Goal: Task Accomplishment & Management: Manage account settings

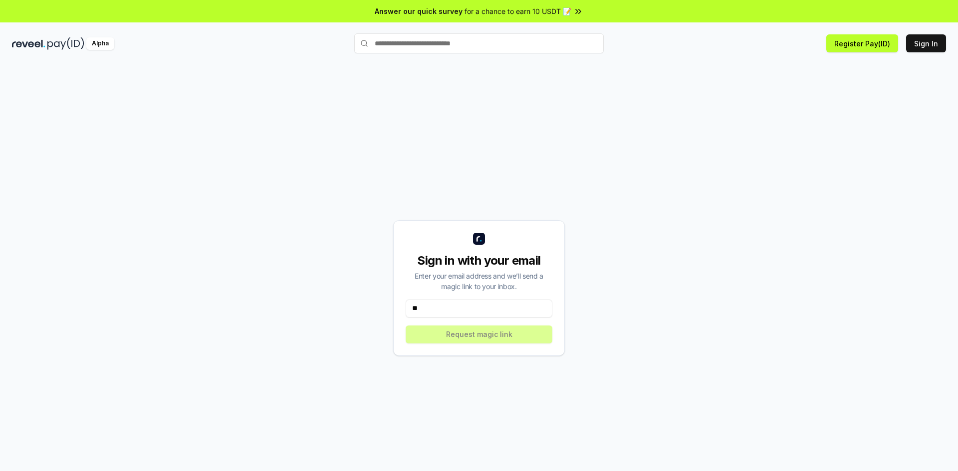
type input "*"
type input "**********"
click at [491, 337] on button "Request magic link" at bounding box center [479, 335] width 147 height 18
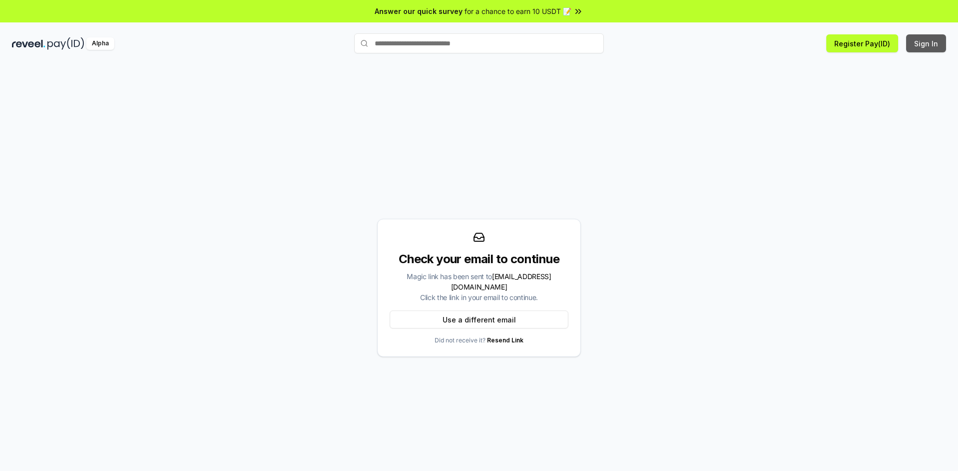
click at [925, 42] on button "Sign In" at bounding box center [926, 43] width 40 height 18
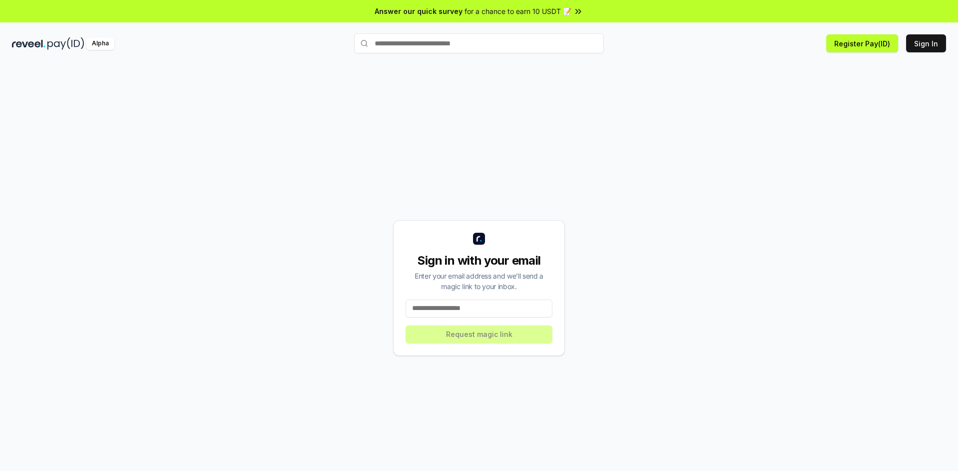
click at [469, 308] on input at bounding box center [479, 309] width 147 height 18
type input "**********"
click at [475, 334] on button "Request magic link" at bounding box center [479, 335] width 147 height 18
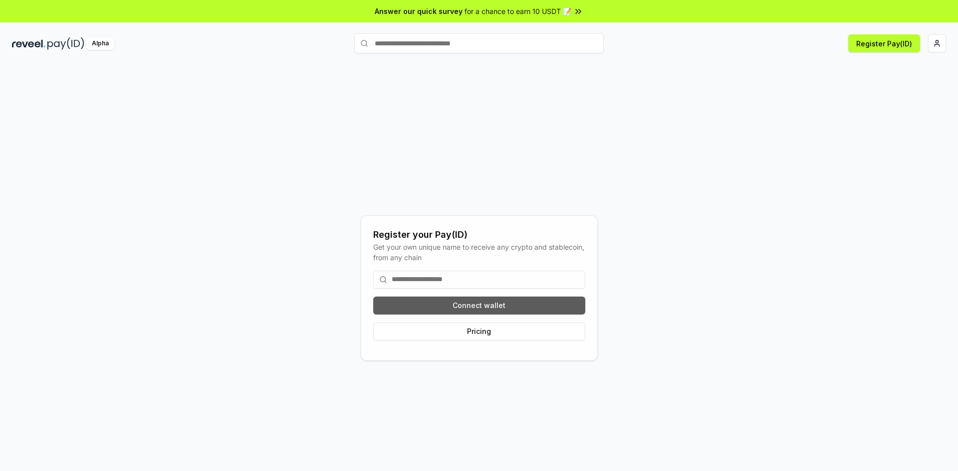
click at [494, 305] on button "Connect wallet" at bounding box center [479, 306] width 212 height 18
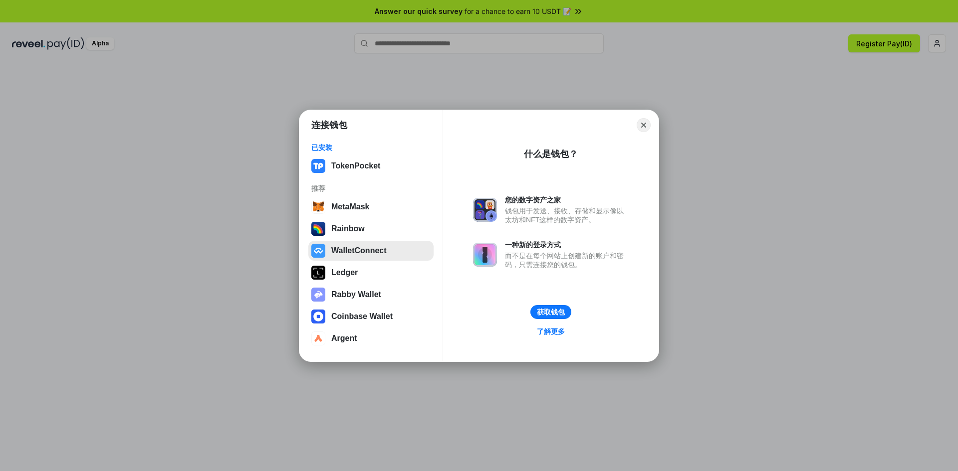
click at [375, 252] on button "WalletConnect" at bounding box center [370, 251] width 125 height 20
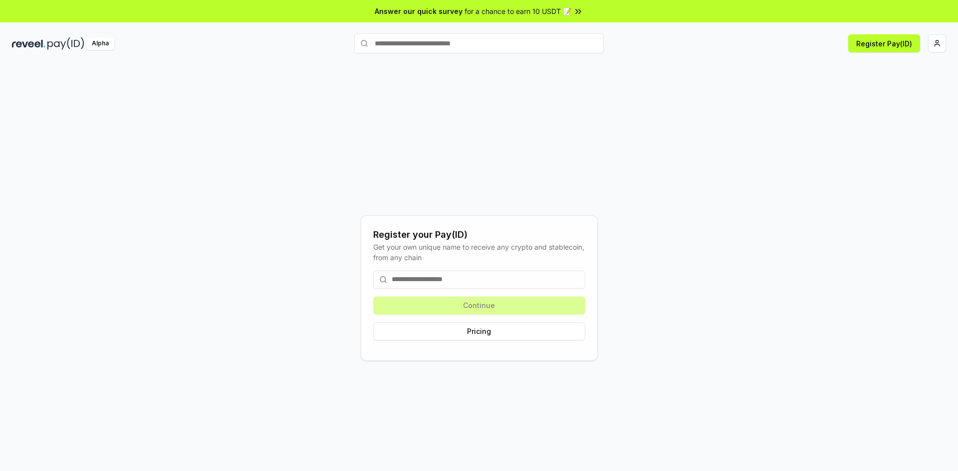
click at [462, 277] on input at bounding box center [479, 280] width 212 height 18
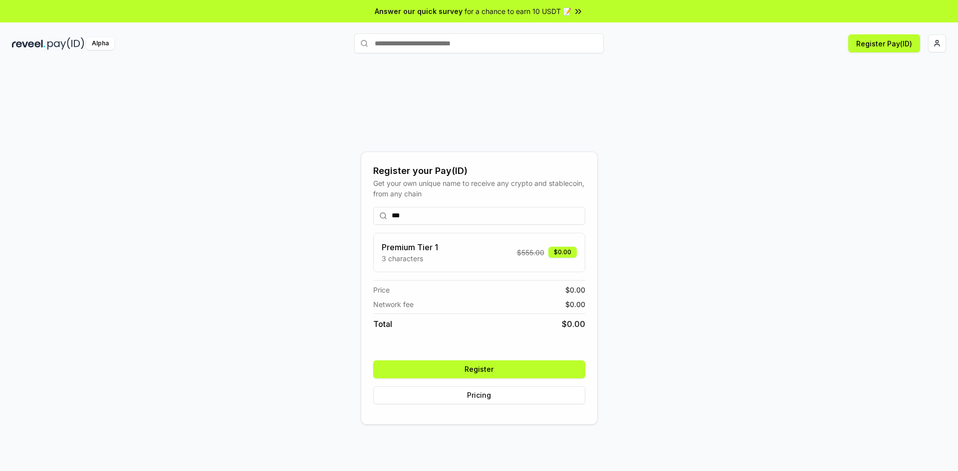
type input "***"
click at [496, 367] on button "Register" at bounding box center [479, 370] width 212 height 18
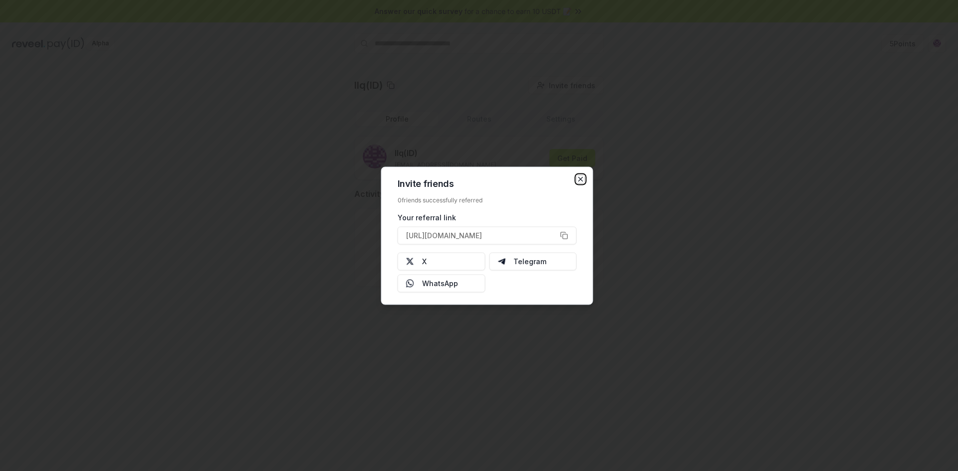
click at [582, 177] on icon "button" at bounding box center [581, 179] width 4 height 4
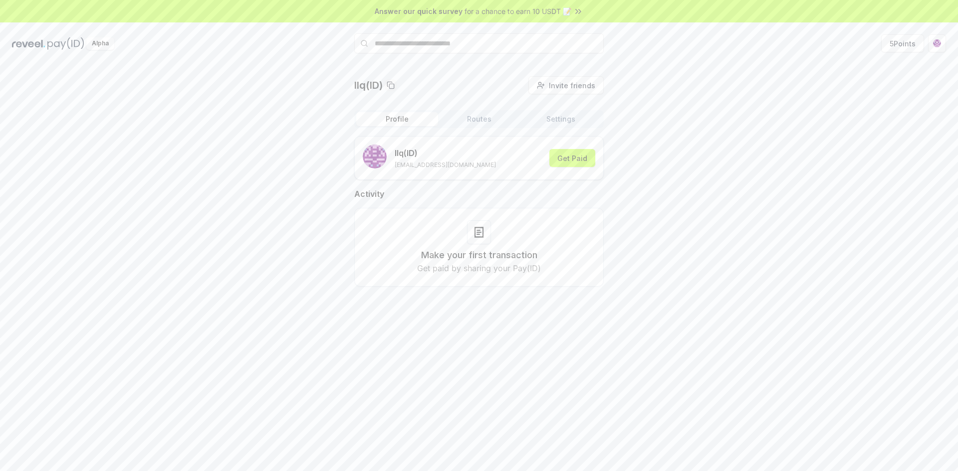
click at [684, 160] on div "llq(ID) Invite friends Invite Profile Routes Settings llq (ID) [EMAIL_ADDRESS][…" at bounding box center [479, 189] width 934 height 226
click at [768, 185] on div "llq(ID) Invite friends Invite Profile Routes Settings llq (ID) lqlu0017@gmail.c…" at bounding box center [479, 189] width 934 height 226
click at [580, 157] on button "Get Paid" at bounding box center [572, 158] width 46 height 18
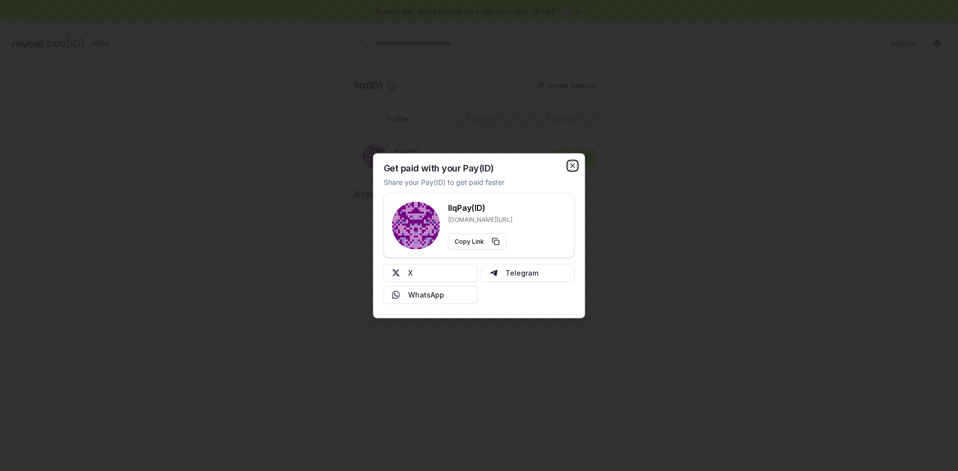
click at [573, 167] on icon "button" at bounding box center [573, 166] width 8 height 8
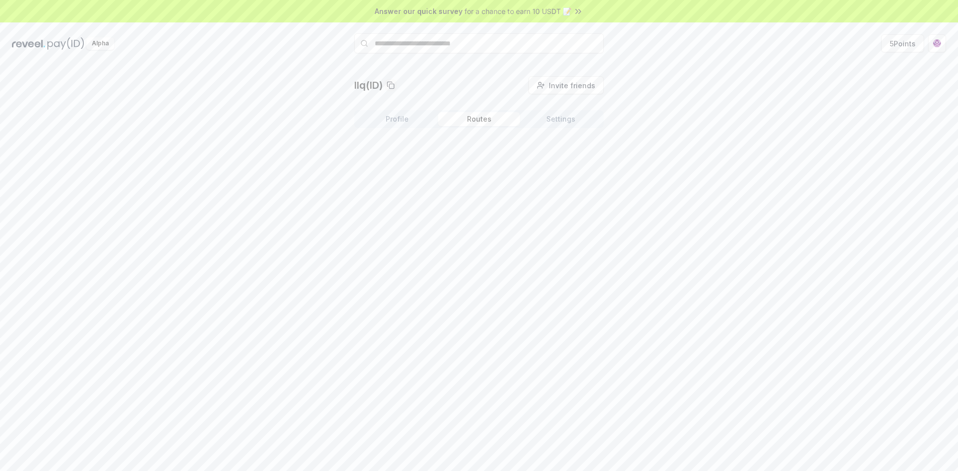
click at [481, 120] on button "Routes" at bounding box center [479, 119] width 82 height 14
click at [423, 146] on input at bounding box center [446, 145] width 184 height 18
drag, startPoint x: 697, startPoint y: 163, endPoint x: 649, endPoint y: 181, distance: 51.8
click at [696, 166] on div "llq(ID) Invite friends Invite Profile Routes Settings Create Route Create your …" at bounding box center [479, 160] width 934 height 169
drag, startPoint x: 441, startPoint y: 145, endPoint x: 472, endPoint y: 141, distance: 31.7
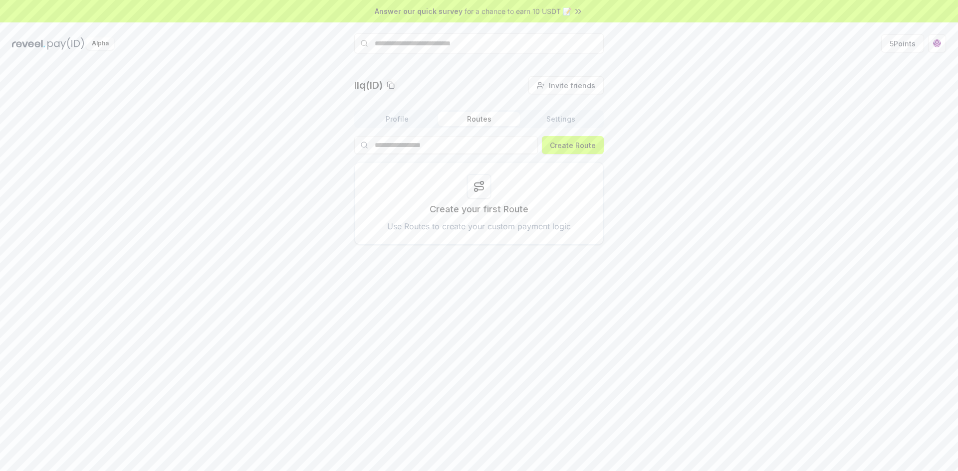
click at [445, 145] on input at bounding box center [446, 145] width 184 height 18
click at [561, 123] on button "Settings" at bounding box center [561, 119] width 82 height 14
click at [688, 151] on div "llq(ID) Invite friends Invite Profile Routes Settings Default Wallet Edit 0x458…" at bounding box center [479, 135] width 934 height 119
click at [664, 114] on div "llq(ID) Invite friends Invite Profile Routes Settings Default Wallet Edit 0x458…" at bounding box center [479, 135] width 934 height 119
drag, startPoint x: 692, startPoint y: 98, endPoint x: 724, endPoint y: 84, distance: 34.4
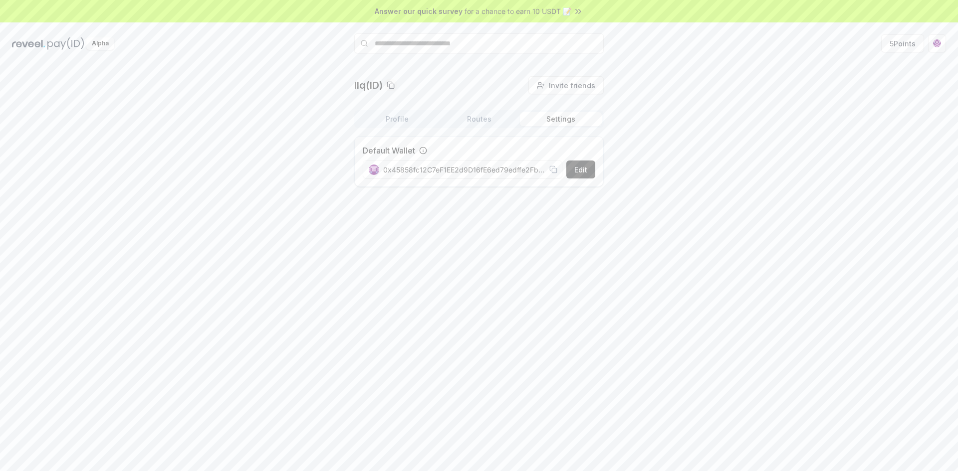
click at [693, 98] on div "llq(ID) Invite friends Invite Profile Routes Settings Default Wallet Edit 0x458…" at bounding box center [479, 135] width 934 height 119
click at [724, 81] on div "llq(ID) Invite friends Invite Profile Routes Settings Default Wallet Edit 0x458…" at bounding box center [479, 135] width 934 height 119
click at [934, 41] on html "Answer our quick survey for a chance to earn 10 USDT 📝 Alpha 5 Points llq(ID) I…" at bounding box center [479, 235] width 958 height 471
click at [682, 116] on html "Answer our quick survey for a chance to earn 10 USDT 📝 Alpha 5 Points llq(ID) I…" at bounding box center [479, 235] width 958 height 471
click at [92, 43] on div "Alpha" at bounding box center [100, 43] width 28 height 12
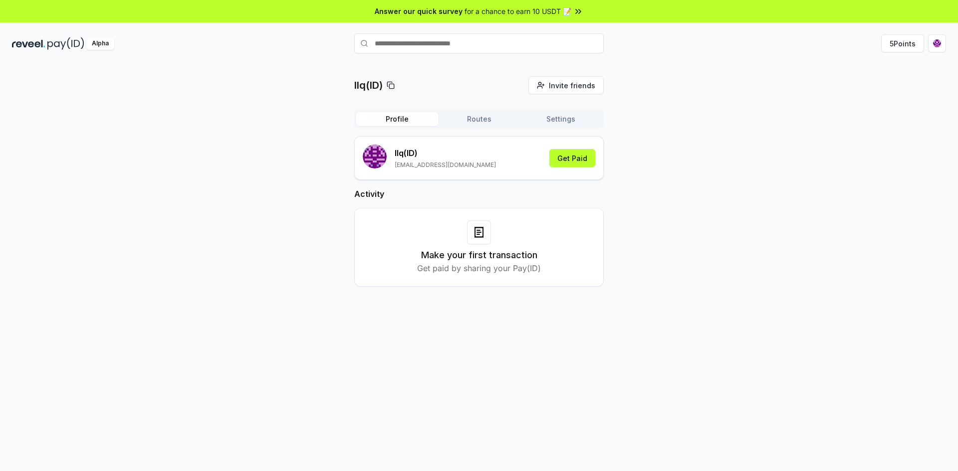
click at [669, 123] on div "llq(ID) Invite friends Invite Profile Routes Settings llq (ID) [EMAIL_ADDRESS][…" at bounding box center [479, 189] width 934 height 226
click at [471, 39] on input "text" at bounding box center [478, 43] width 249 height 20
drag, startPoint x: 496, startPoint y: 262, endPoint x: 506, endPoint y: 277, distance: 18.3
click at [497, 263] on p "Get paid by sharing your Pay(ID)" at bounding box center [479, 268] width 124 height 12
drag, startPoint x: 746, startPoint y: 256, endPoint x: 785, endPoint y: 189, distance: 77.6
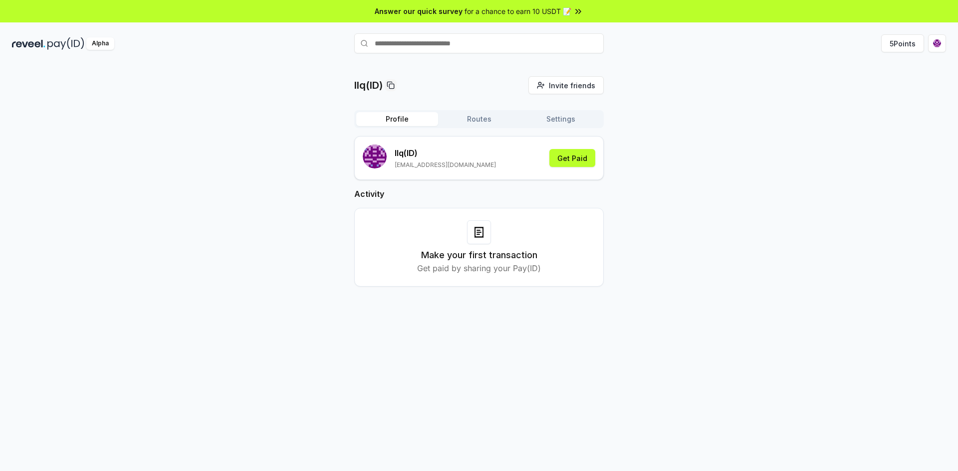
click at [751, 247] on div "llq(ID) Invite friends Invite Profile Routes Settings llq (ID) [EMAIL_ADDRESS][…" at bounding box center [479, 189] width 934 height 226
click at [799, 157] on div "llq(ID) Invite friends Invite Profile Routes Settings llq (ID) [EMAIL_ADDRESS][…" at bounding box center [479, 189] width 934 height 226
click at [805, 114] on div "llq(ID) Invite friends Invite Profile Routes Settings llq (ID) [EMAIL_ADDRESS][…" at bounding box center [479, 189] width 934 height 226
click at [910, 35] on button "5 Points" at bounding box center [902, 43] width 43 height 18
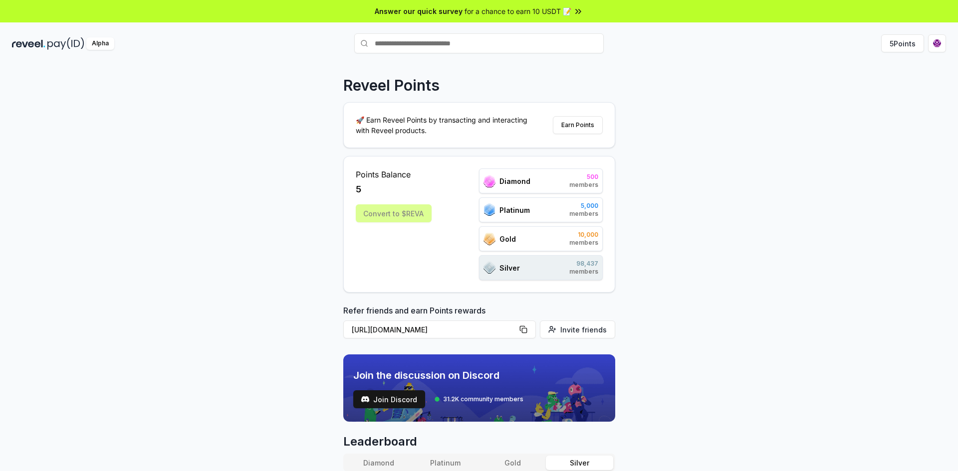
click at [394, 212] on div "Convert to $REVA" at bounding box center [394, 214] width 76 height 18
click at [390, 174] on span "Points Balance" at bounding box center [394, 175] width 76 height 12
click at [392, 212] on div "Convert to $REVA" at bounding box center [394, 214] width 76 height 18
click at [381, 213] on div "Convert to $REVA" at bounding box center [394, 214] width 76 height 18
drag, startPoint x: 384, startPoint y: 216, endPoint x: 394, endPoint y: 216, distance: 9.5
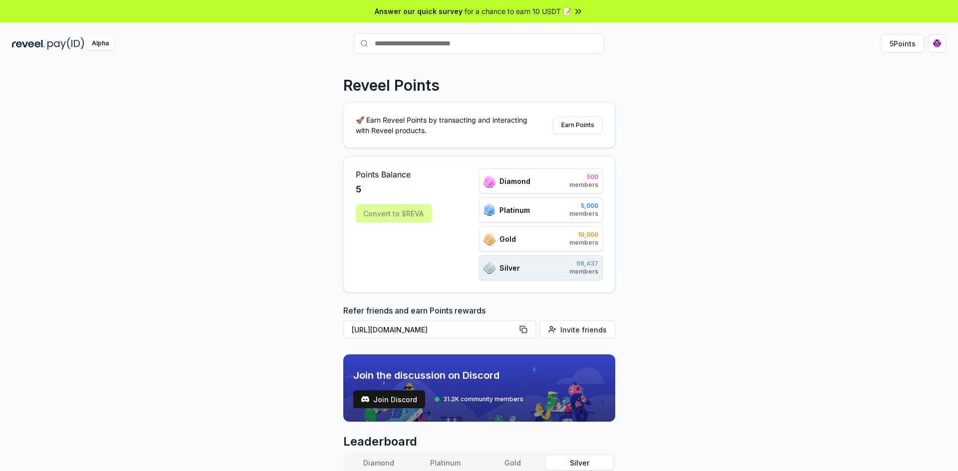
click at [386, 216] on div "Convert to $REVA" at bounding box center [394, 214] width 76 height 18
click at [404, 215] on div "Convert to $REVA" at bounding box center [394, 214] width 76 height 18
click at [415, 214] on div "Convert to $REVA" at bounding box center [394, 214] width 76 height 18
click at [732, 205] on div "Reveel Points 🚀 Earn Reveel Points by transacting and interacting with Reveel p…" at bounding box center [479, 277] width 958 height 443
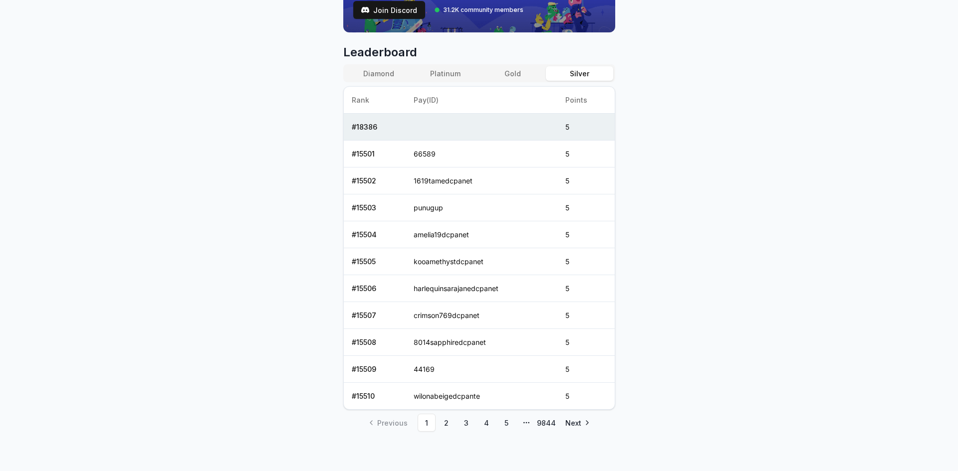
scroll to position [390, 0]
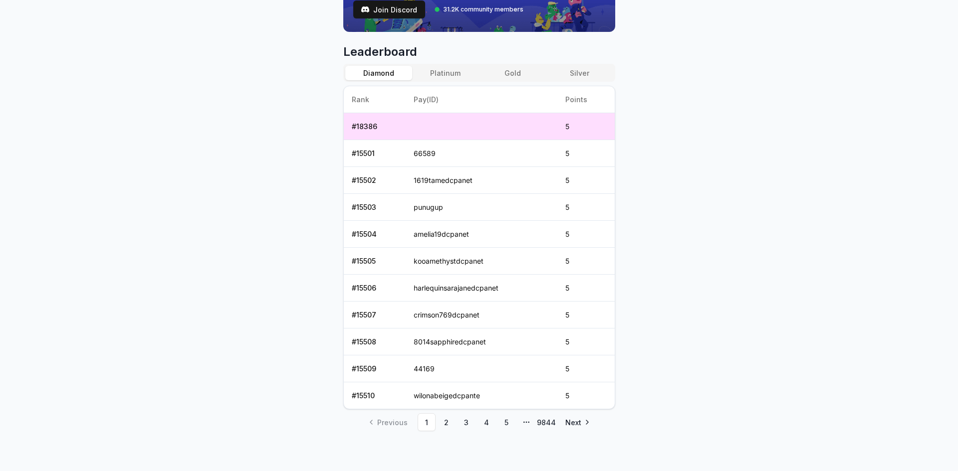
click at [381, 74] on button "Diamond" at bounding box center [378, 73] width 67 height 14
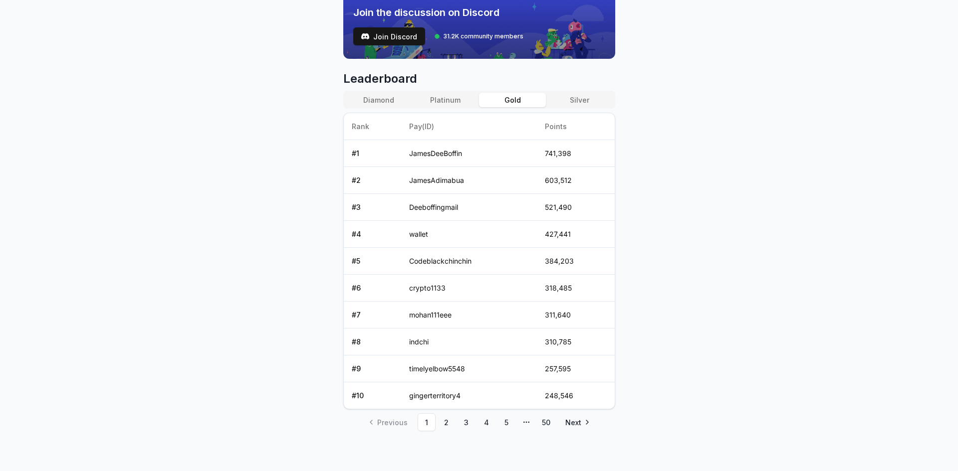
click at [507, 102] on button "Gold" at bounding box center [512, 100] width 67 height 14
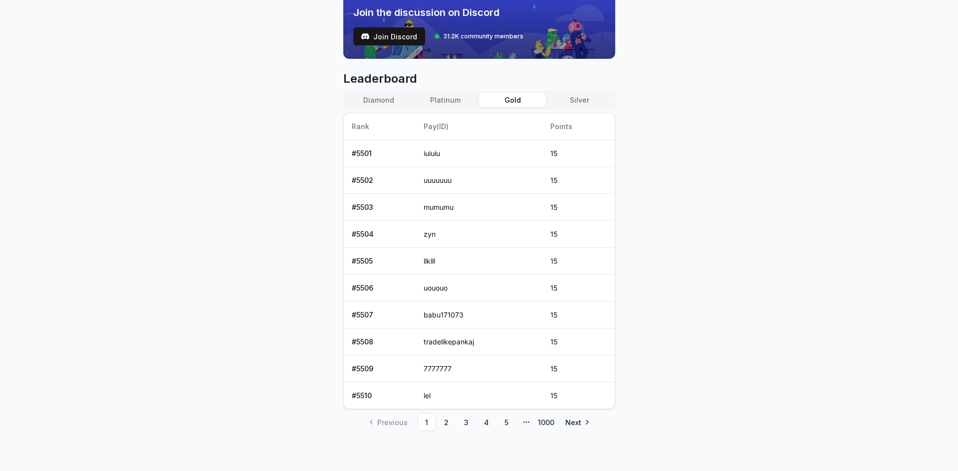
click at [451, 99] on button "Platinum" at bounding box center [445, 100] width 67 height 14
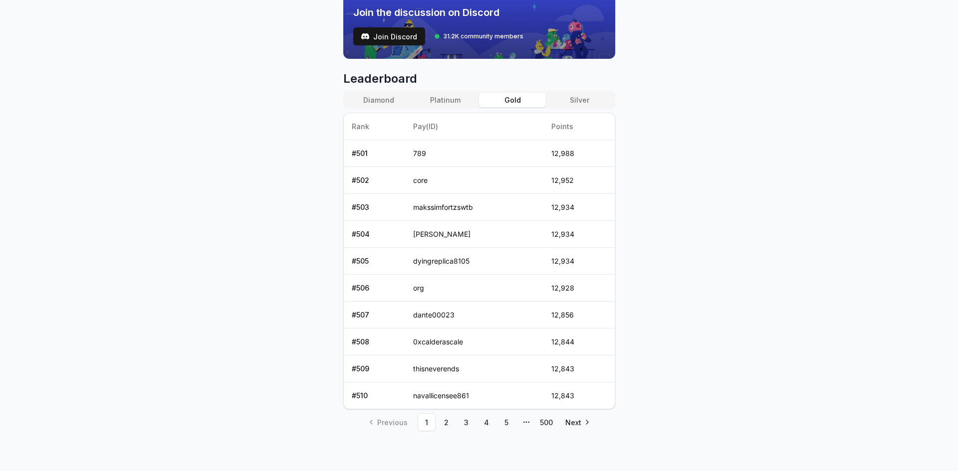
click at [517, 100] on button "Gold" at bounding box center [512, 100] width 67 height 14
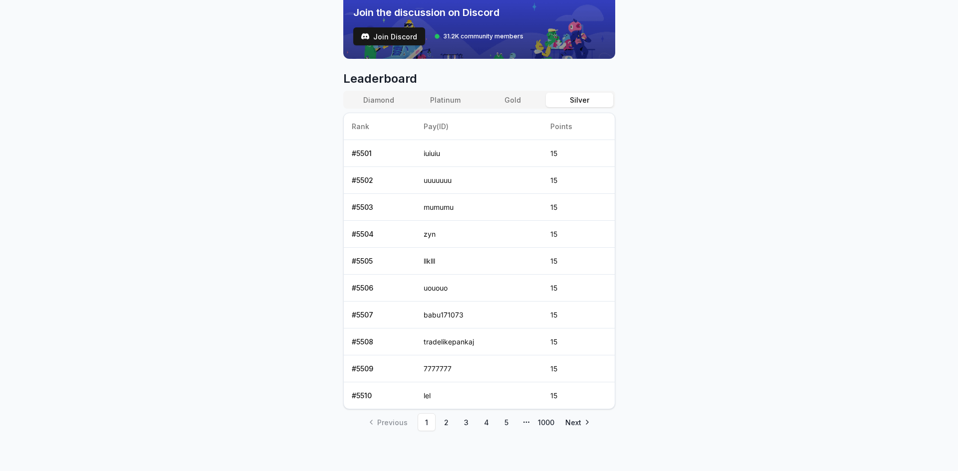
click at [578, 99] on button "Silver" at bounding box center [579, 100] width 67 height 14
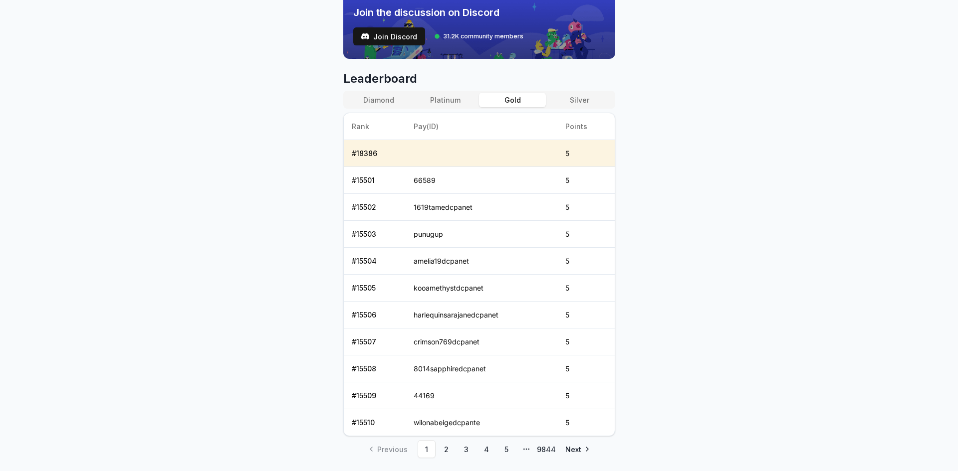
click at [516, 102] on button "Gold" at bounding box center [512, 100] width 67 height 14
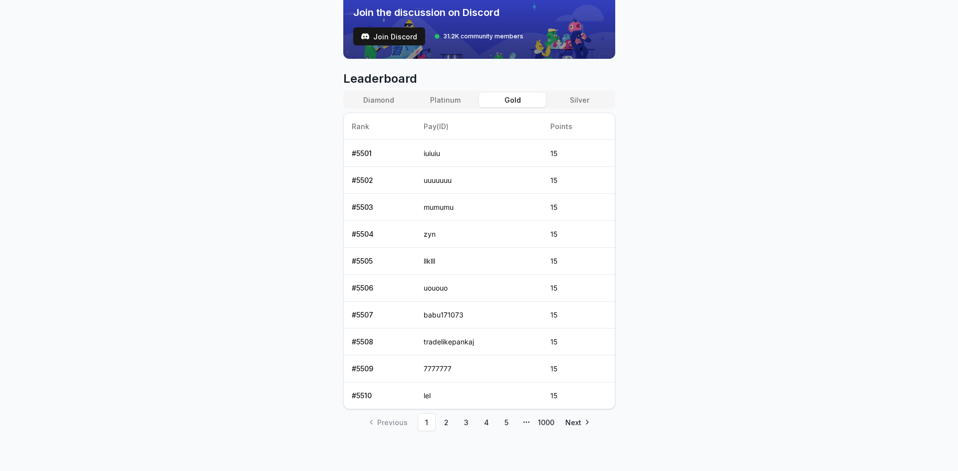
click at [446, 96] on button "Platinum" at bounding box center [445, 100] width 67 height 14
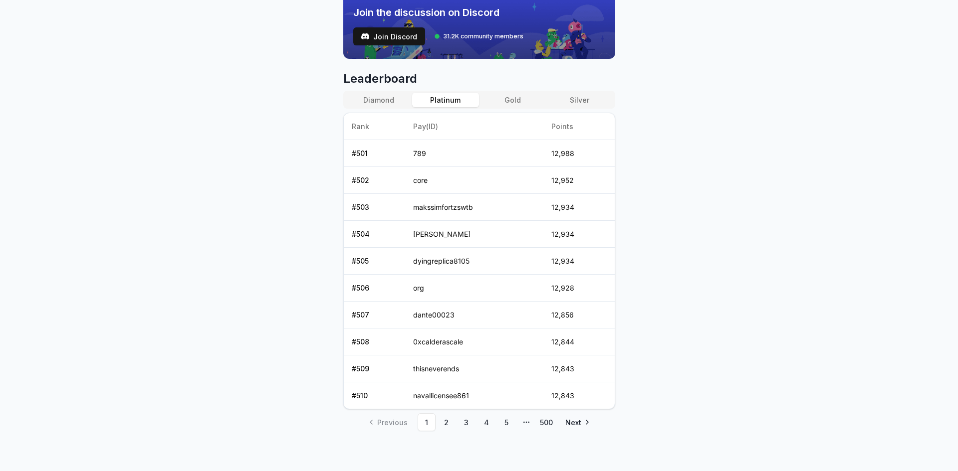
click at [385, 102] on button "Diamond" at bounding box center [378, 100] width 67 height 14
click at [581, 102] on button "Silver" at bounding box center [579, 100] width 67 height 14
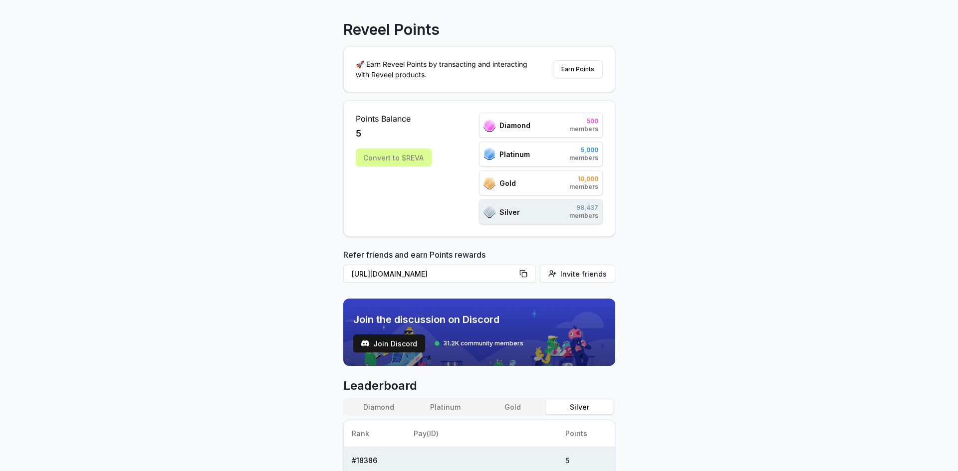
scroll to position [0, 0]
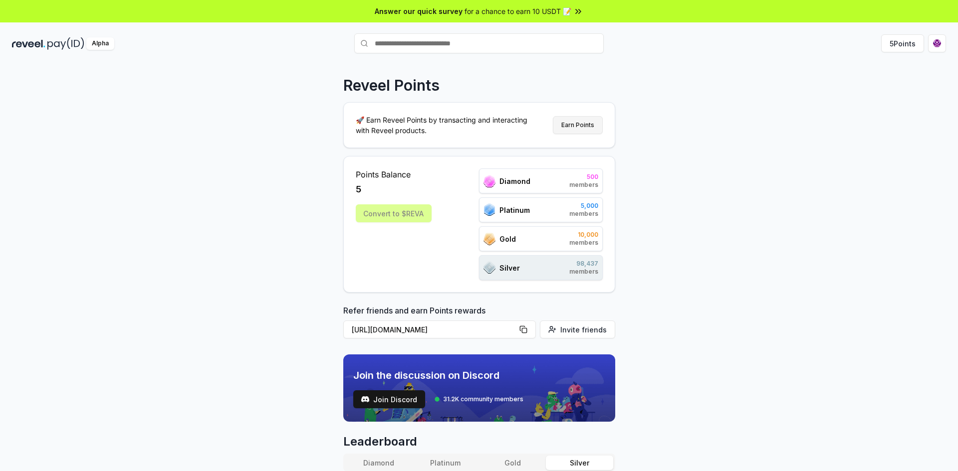
click at [588, 127] on button "Earn Points" at bounding box center [578, 125] width 50 height 18
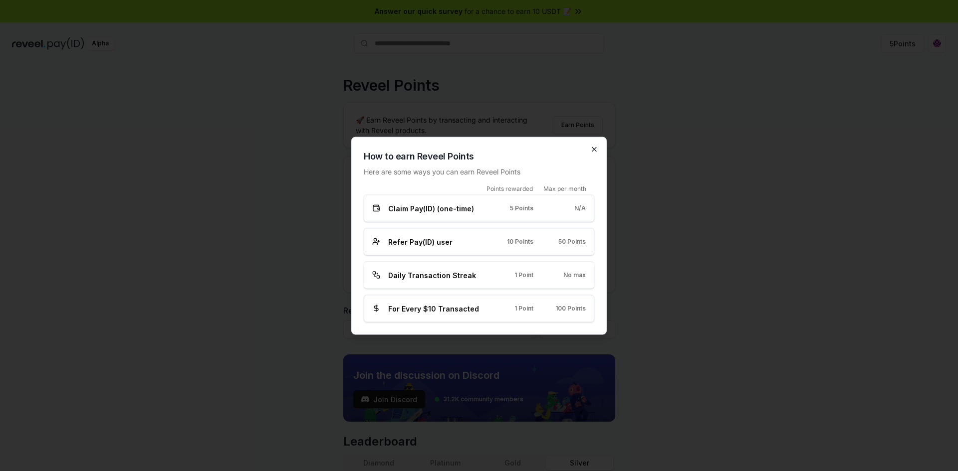
click at [592, 148] on icon "button" at bounding box center [594, 149] width 8 height 8
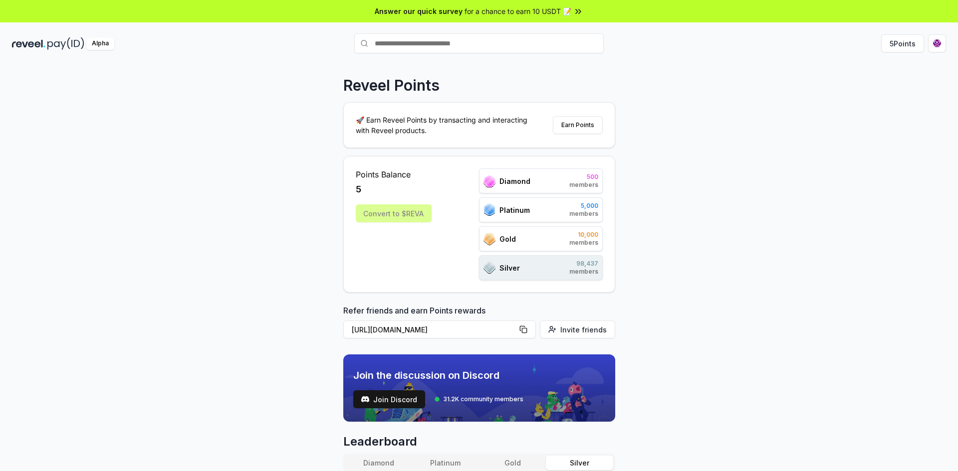
click at [677, 142] on div "Reveel Points 🚀 Earn Reveel Points by transacting and interacting with Reveel p…" at bounding box center [479, 277] width 958 height 443
click at [938, 42] on html "Answer our quick survey for a chance to earn 10 USDT 📝 Alpha 5 Points Reveel Po…" at bounding box center [479, 235] width 958 height 471
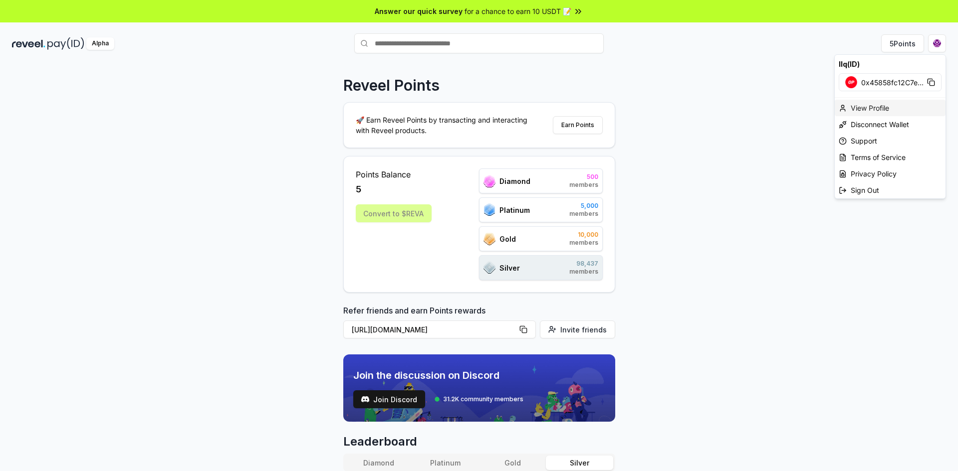
click at [881, 108] on div "View Profile" at bounding box center [890, 108] width 111 height 16
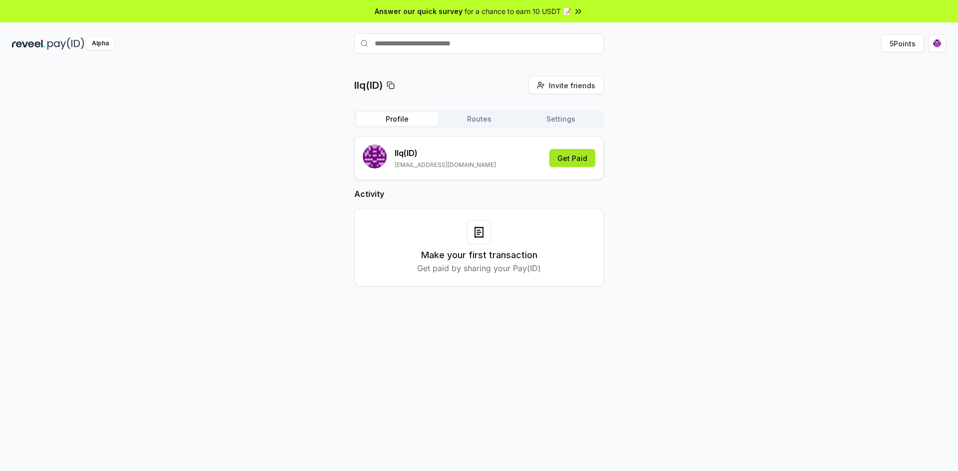
click at [573, 161] on button "Get Paid" at bounding box center [572, 158] width 46 height 18
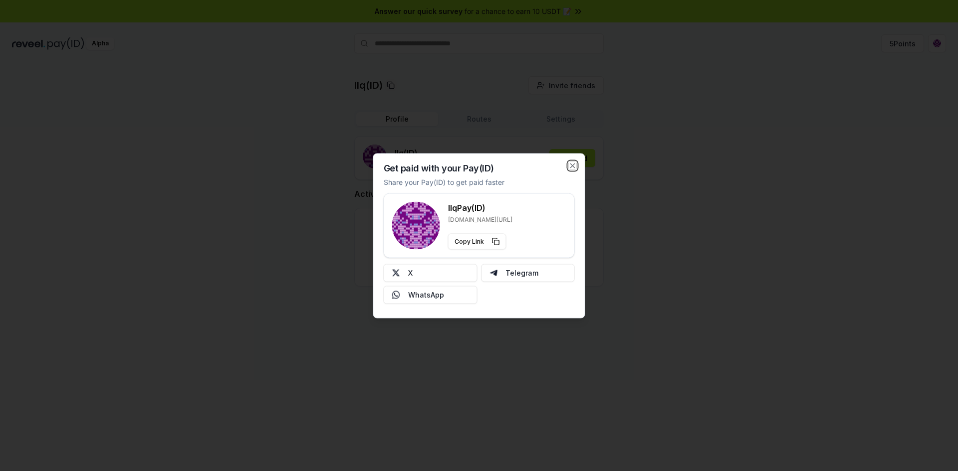
click at [573, 166] on icon "button" at bounding box center [573, 166] width 4 height 4
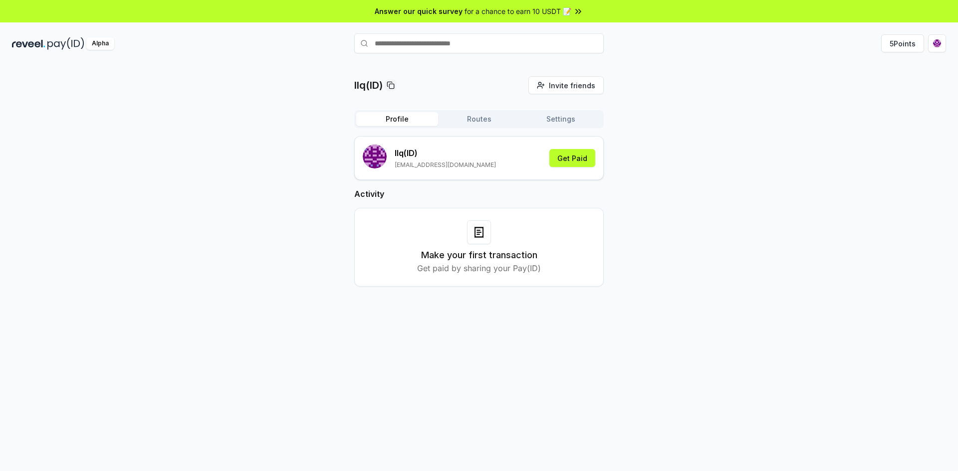
click at [700, 146] on div "llq(ID) Invite friends Invite Profile Routes Settings llq (ID) [EMAIL_ADDRESS][…" at bounding box center [479, 189] width 934 height 226
drag, startPoint x: 723, startPoint y: 88, endPoint x: 706, endPoint y: 80, distance: 19.2
click at [721, 87] on div "llq(ID) Invite friends Invite Profile Routes Settings llq (ID) [EMAIL_ADDRESS][…" at bounding box center [479, 189] width 934 height 226
